Goal: Transaction & Acquisition: Download file/media

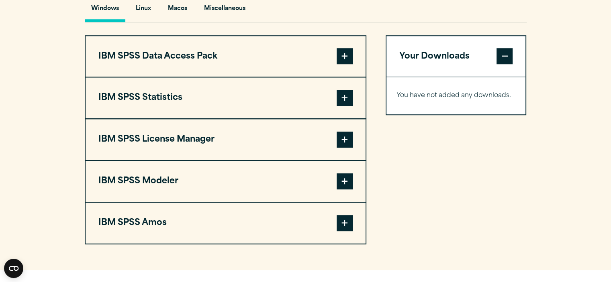
scroll to position [607, 0]
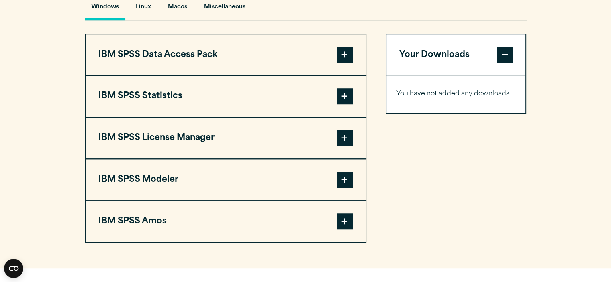
click at [343, 188] on span at bounding box center [345, 180] width 16 height 16
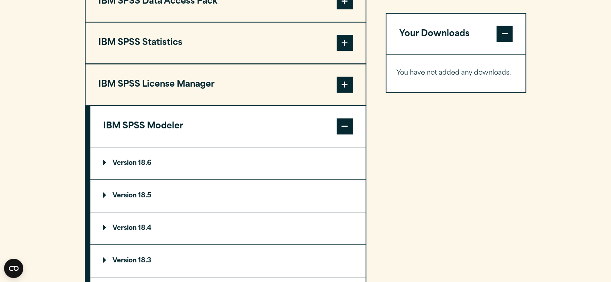
scroll to position [663, 0]
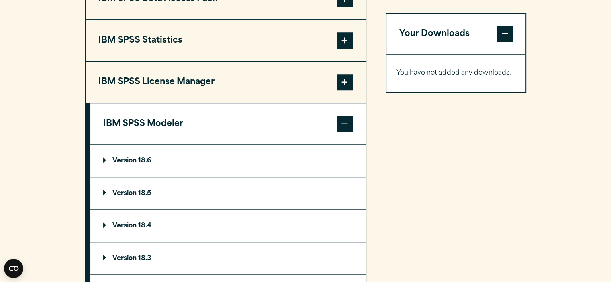
click at [137, 164] on p "Version 18.6" at bounding box center [127, 161] width 48 height 6
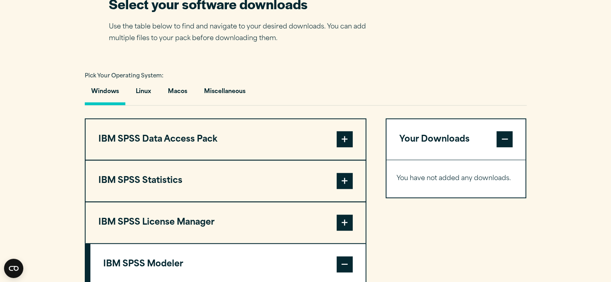
scroll to position [522, 0]
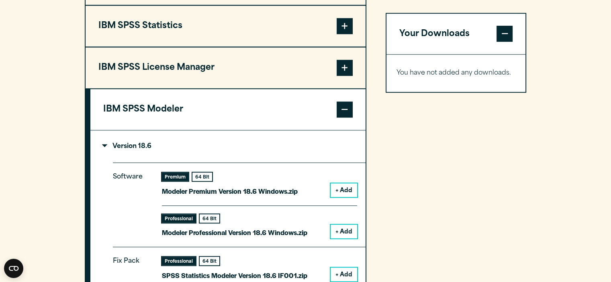
scroll to position [692, 0]
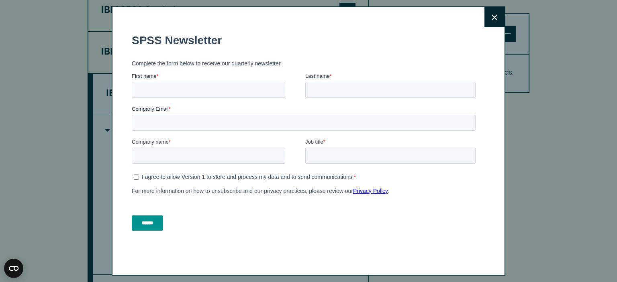
click at [492, 19] on icon at bounding box center [495, 17] width 6 height 6
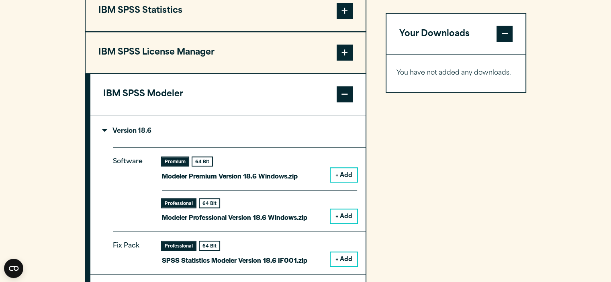
click at [339, 182] on button "+ Add" at bounding box center [344, 175] width 27 height 14
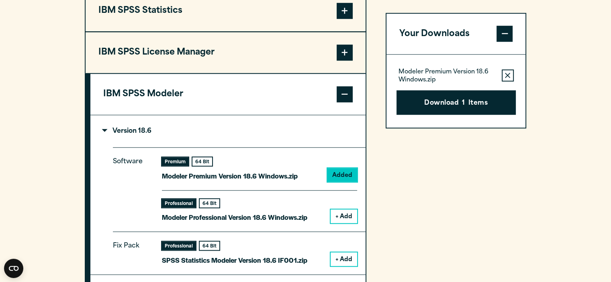
drag, startPoint x: 444, startPoint y: 104, endPoint x: 386, endPoint y: 159, distance: 79.8
click at [386, 159] on div "Your Downloads Modeler Premium Version 18.6 Windows.zip Remove this item from y…" at bounding box center [456, 198] width 141 height 500
click at [343, 19] on span at bounding box center [345, 11] width 16 height 16
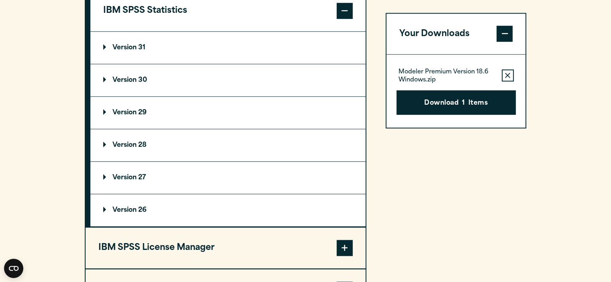
click at [130, 59] on summary "Version 31" at bounding box center [227, 48] width 275 height 32
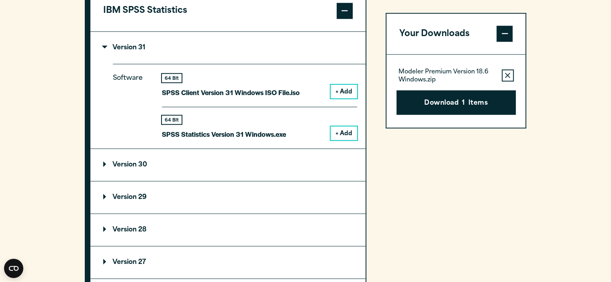
click at [338, 98] on button "+ Add" at bounding box center [344, 92] width 27 height 14
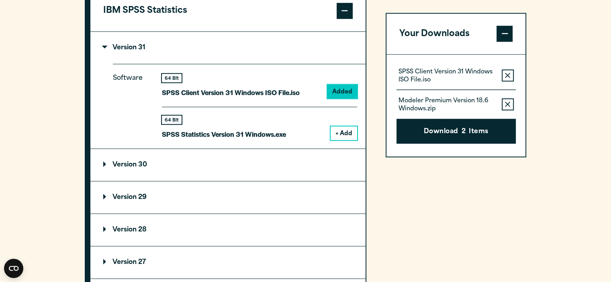
click at [507, 103] on icon "button" at bounding box center [507, 104] width 5 height 5
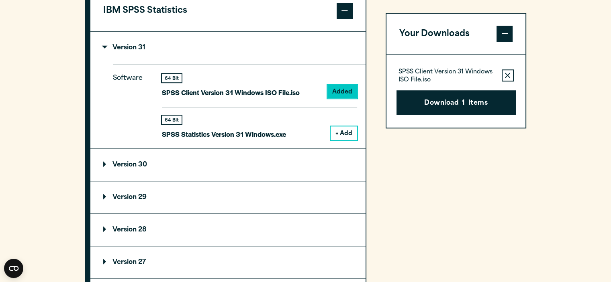
click at [342, 140] on button "+ Add" at bounding box center [344, 134] width 27 height 14
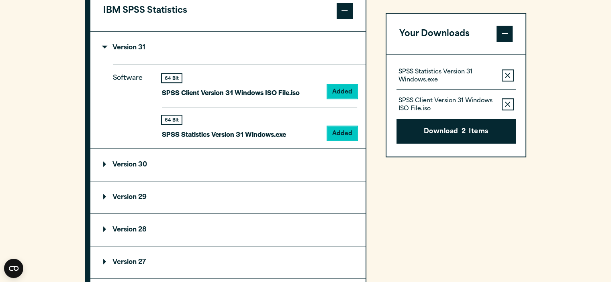
click at [506, 102] on icon "button" at bounding box center [507, 104] width 5 height 5
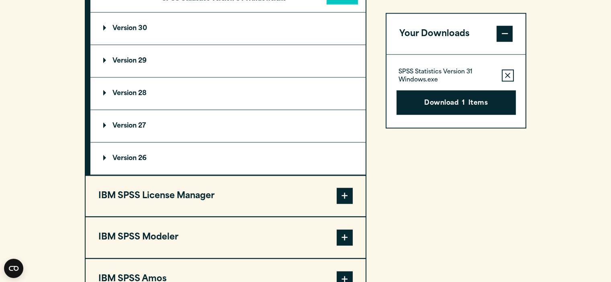
scroll to position [831, 0]
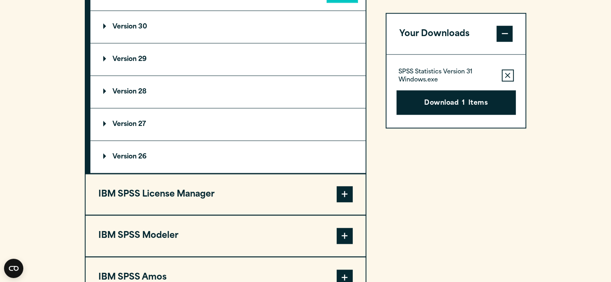
click at [339, 244] on span at bounding box center [345, 236] width 16 height 16
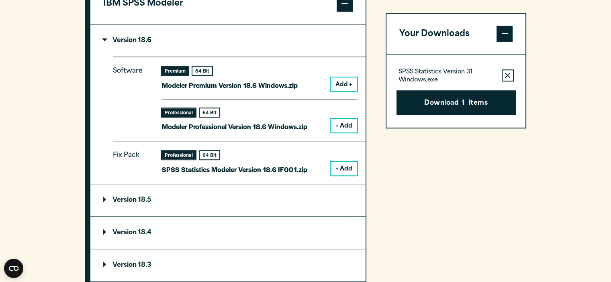
scroll to position [783, 0]
click at [343, 92] on button "Add +" at bounding box center [344, 85] width 27 height 14
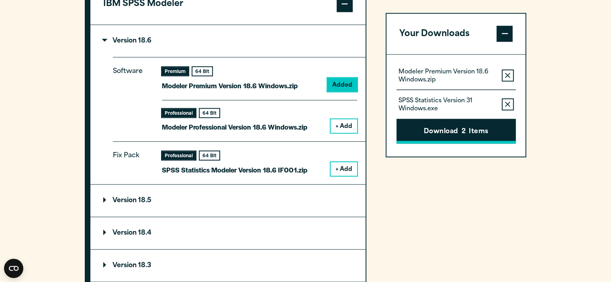
click at [459, 124] on button "Download 2 Items" at bounding box center [455, 131] width 119 height 25
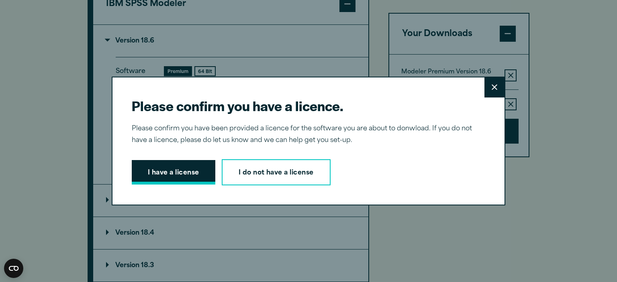
click at [186, 171] on button "I have a license" at bounding box center [174, 172] width 84 height 25
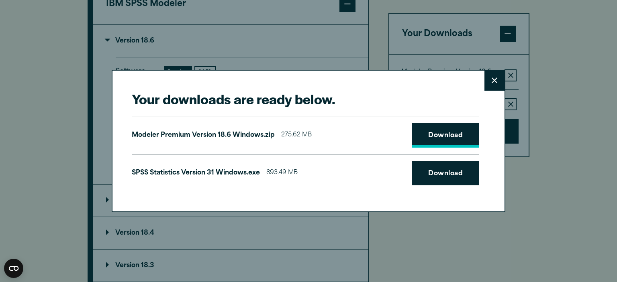
click at [444, 136] on link "Download" at bounding box center [445, 135] width 67 height 25
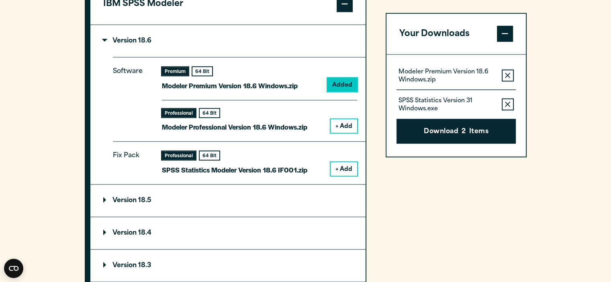
click at [83, 216] on div "Your downloads are ready below. Close Modeler Premium Version 18.6 Windows.zip …" at bounding box center [305, 141] width 611 height 282
click at [347, 133] on button "+ Add" at bounding box center [344, 126] width 27 height 14
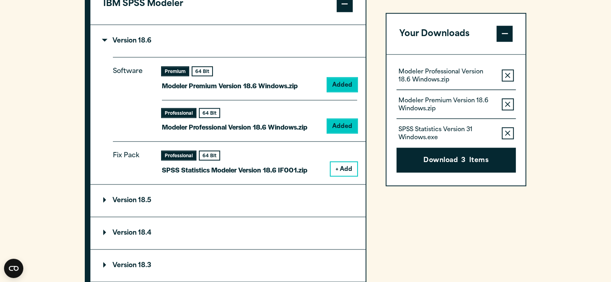
click at [508, 80] on button "Remove this item from your software download list" at bounding box center [508, 76] width 12 height 12
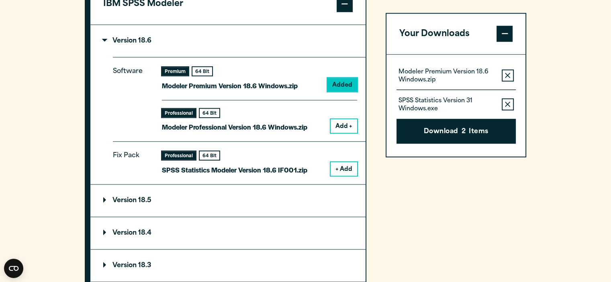
click at [508, 80] on button "Remove this item from your software download list" at bounding box center [508, 76] width 12 height 12
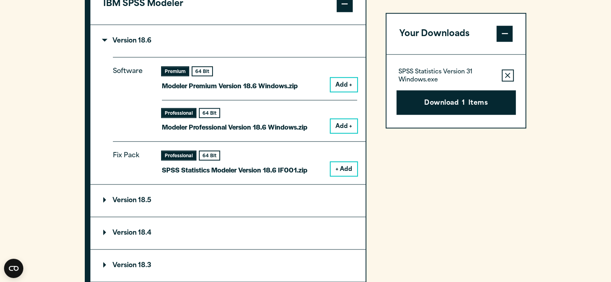
click at [508, 80] on button "Remove this item from your software download list" at bounding box center [508, 76] width 12 height 12
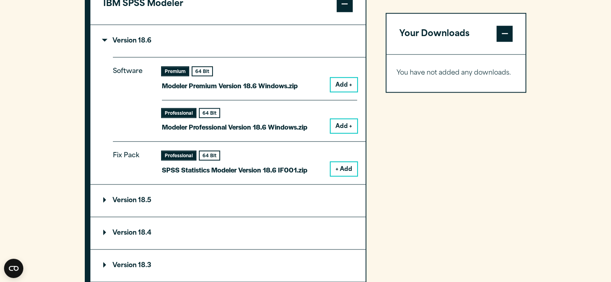
click at [342, 176] on button "+ Add" at bounding box center [344, 169] width 27 height 14
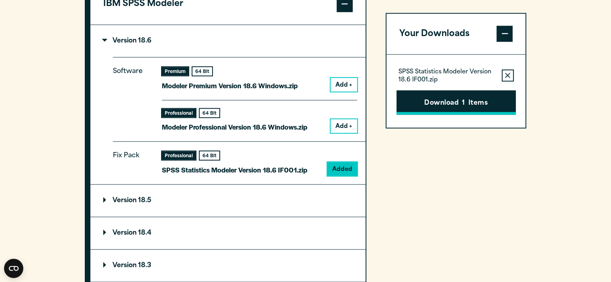
click at [470, 102] on button "Download 1 Items" at bounding box center [455, 102] width 119 height 25
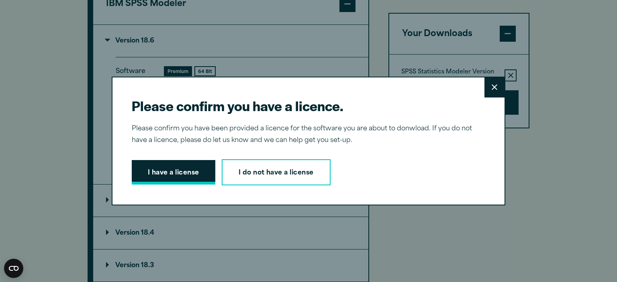
click at [152, 171] on button "I have a license" at bounding box center [174, 172] width 84 height 25
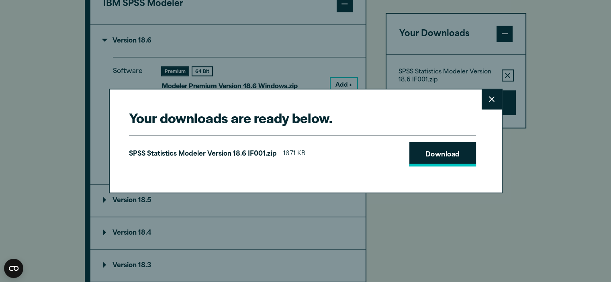
click at [434, 165] on link "Download" at bounding box center [442, 154] width 67 height 25
click at [492, 102] on icon at bounding box center [492, 99] width 6 height 6
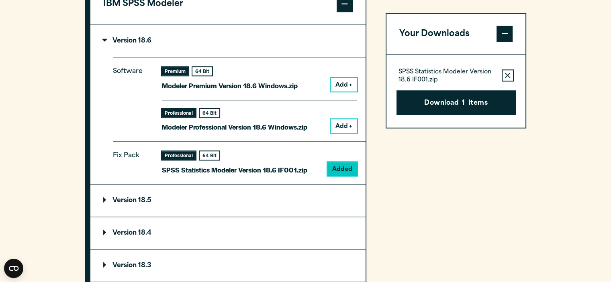
click at [339, 133] on button "Add +" at bounding box center [344, 126] width 27 height 14
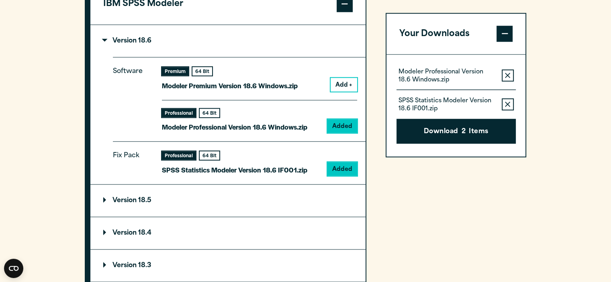
click at [506, 106] on icon "button" at bounding box center [507, 105] width 5 height 6
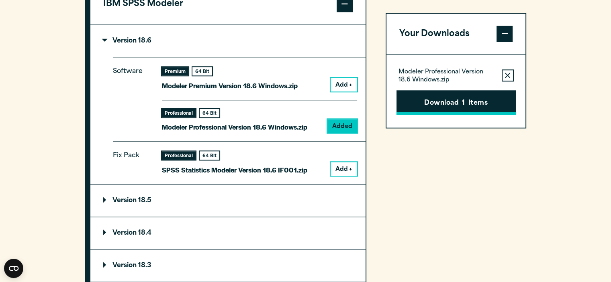
click at [483, 99] on button "Download 1 Items" at bounding box center [455, 102] width 119 height 25
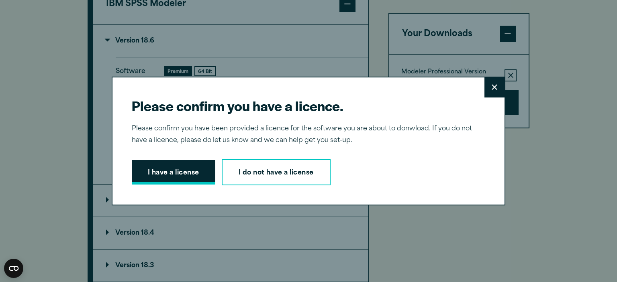
click at [178, 167] on button "I have a license" at bounding box center [174, 172] width 84 height 25
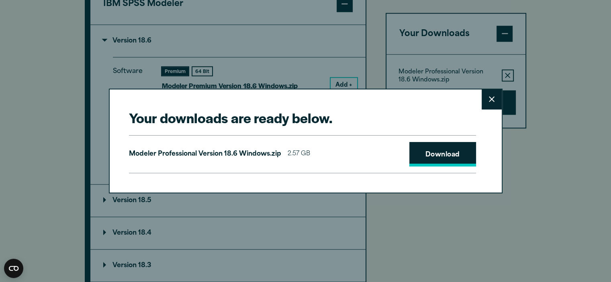
click at [423, 157] on link "Download" at bounding box center [442, 154] width 67 height 25
click at [360, 114] on h2 "Your downloads are ready below." at bounding box center [302, 118] width 347 height 18
click at [489, 99] on icon at bounding box center [492, 99] width 6 height 6
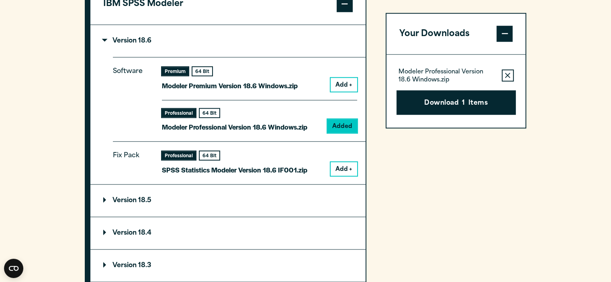
click at [349, 129] on div "Professional 64 Bit Modeler Professional Version 18.6 Windows.zip Added" at bounding box center [259, 116] width 195 height 33
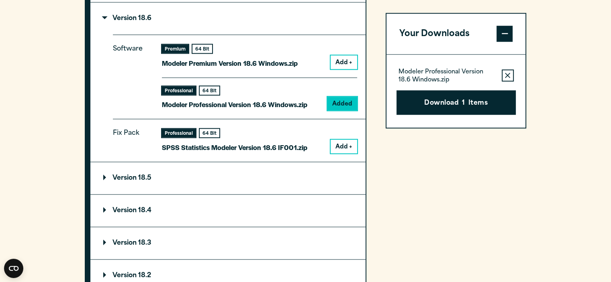
scroll to position [823, 0]
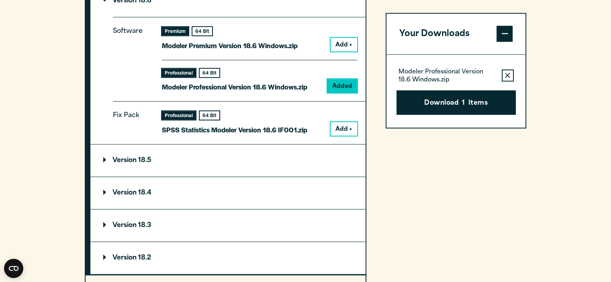
click at [116, 164] on p "Version 18.5" at bounding box center [127, 160] width 48 height 6
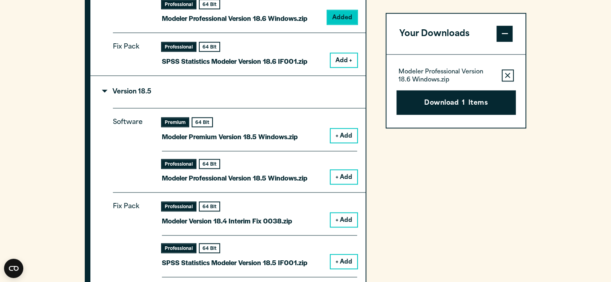
scroll to position [622, 0]
